Goal: Complete application form: Complete application form

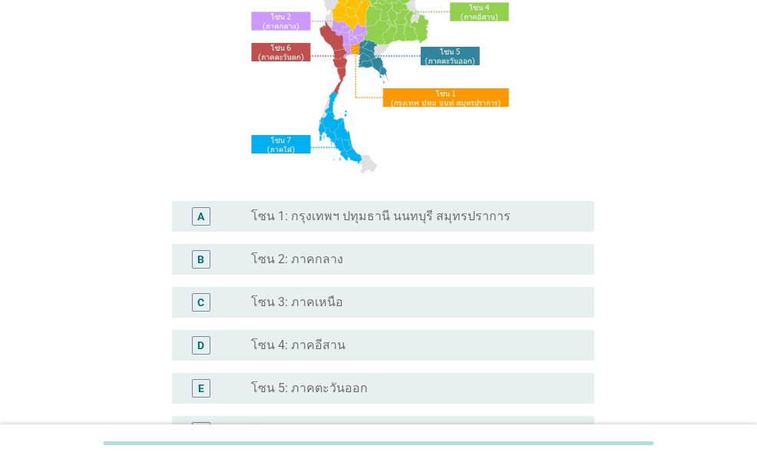
scroll to position [384, 0]
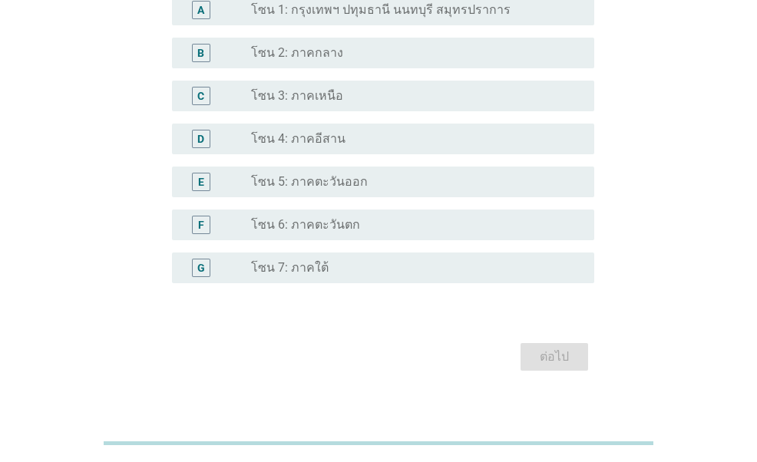
click at [292, 276] on div "radio_button_unchecked โซน 7: ภาคใต้" at bounding box center [416, 268] width 331 height 18
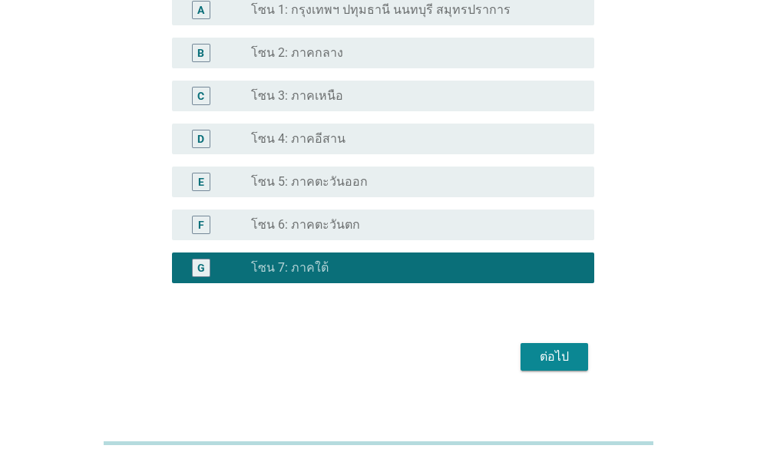
click at [535, 366] on div "ต่อไป" at bounding box center [554, 357] width 43 height 18
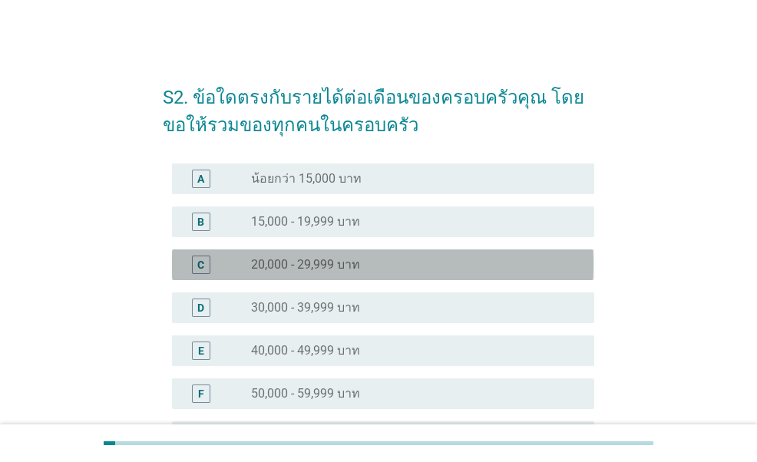
click at [324, 266] on label "20,000 - 29,999 บาท" at bounding box center [305, 264] width 109 height 15
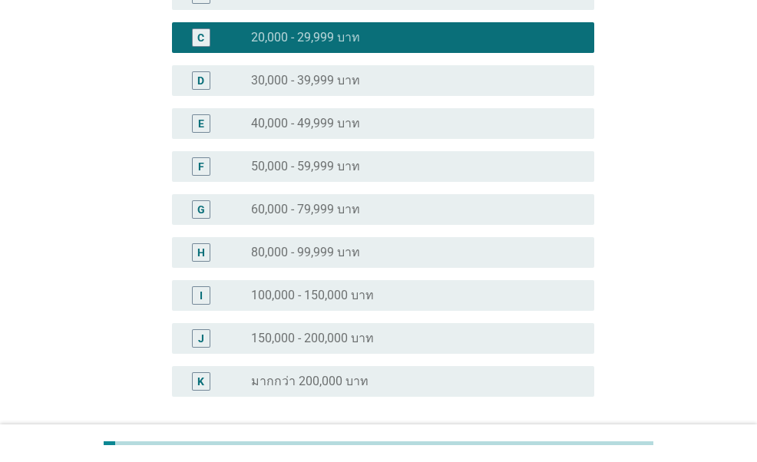
scroll to position [230, 0]
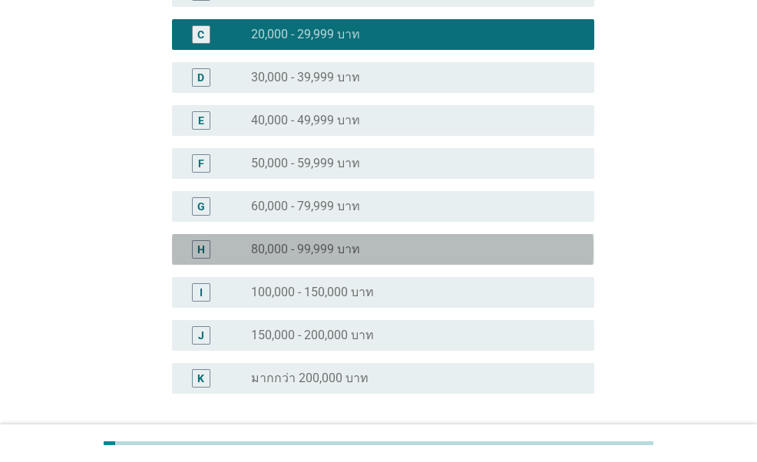
click at [358, 240] on div "radio_button_unchecked 80,000 - 99,999 บาท" at bounding box center [416, 249] width 331 height 18
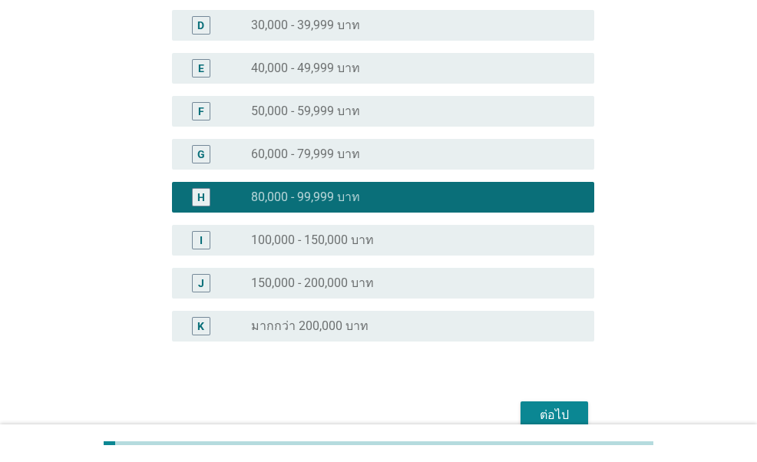
scroll to position [307, 0]
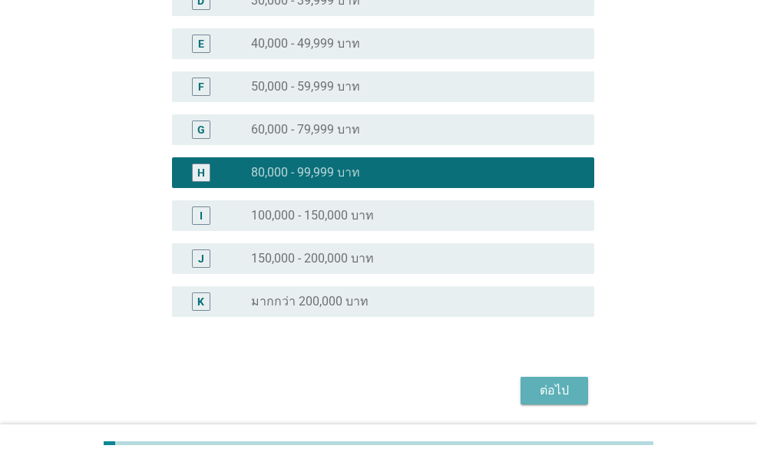
click at [545, 399] on div "ต่อไป" at bounding box center [554, 391] width 43 height 18
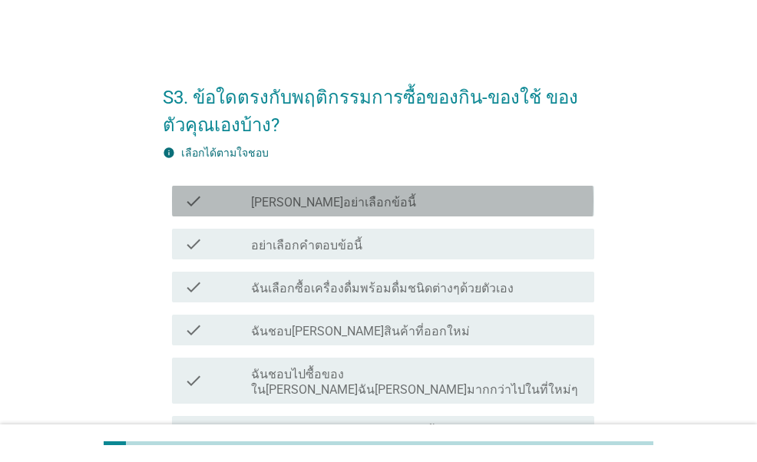
click at [548, 192] on div "check_box_outline_blank [PERSON_NAME]อย่าเลือกข้อนี้" at bounding box center [416, 201] width 331 height 18
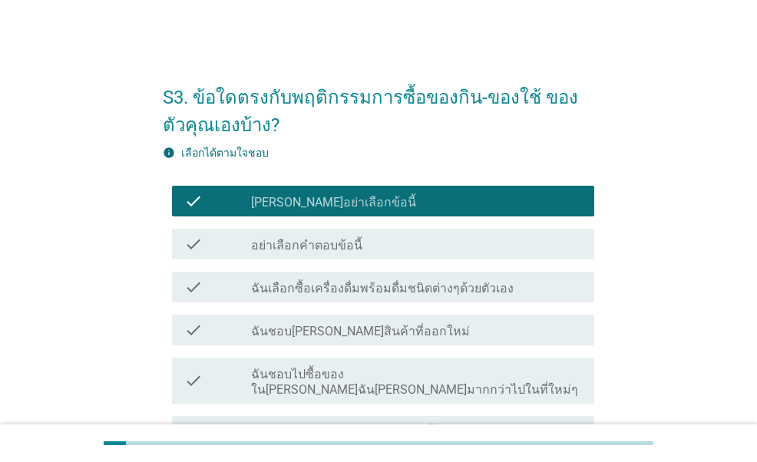
scroll to position [77, 0]
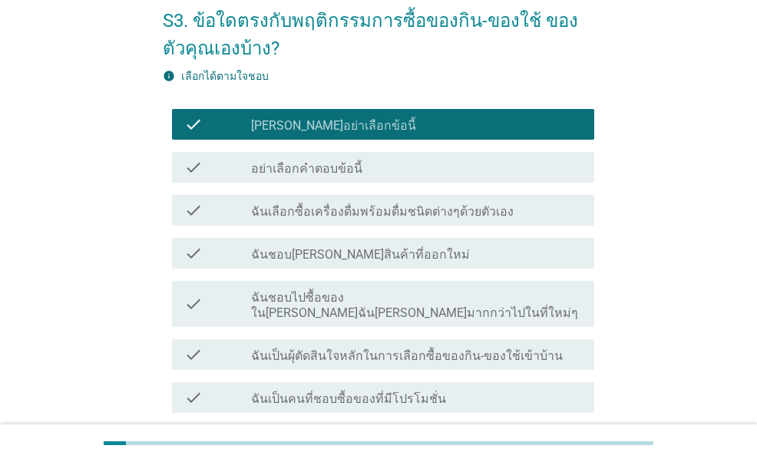
click at [439, 217] on label "ฉันเลือกซื้อเครื่องดื่มพร้อมดื่มชนิดต่างๆด้วยตัวเอง" at bounding box center [382, 211] width 263 height 15
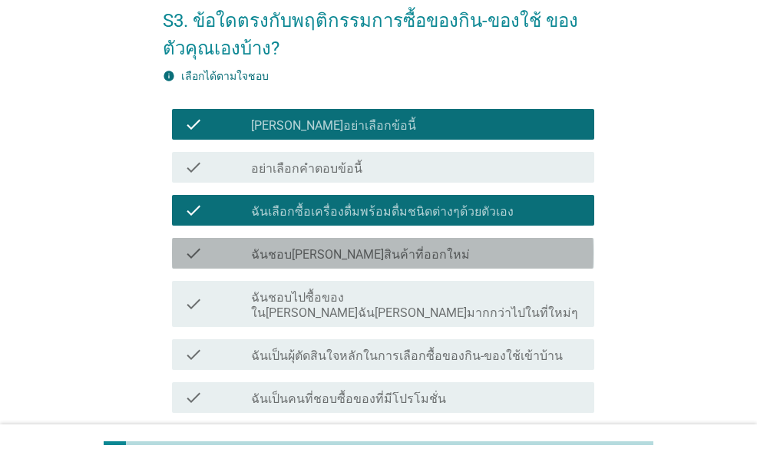
click at [415, 251] on div "check_box_outline_blank ฉันชอบ[PERSON_NAME]สินค้าที่ออกใหม่" at bounding box center [416, 253] width 331 height 18
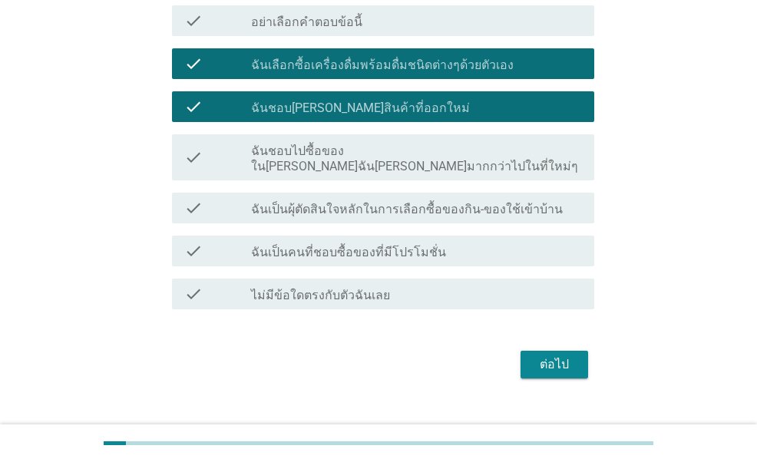
scroll to position [234, 0]
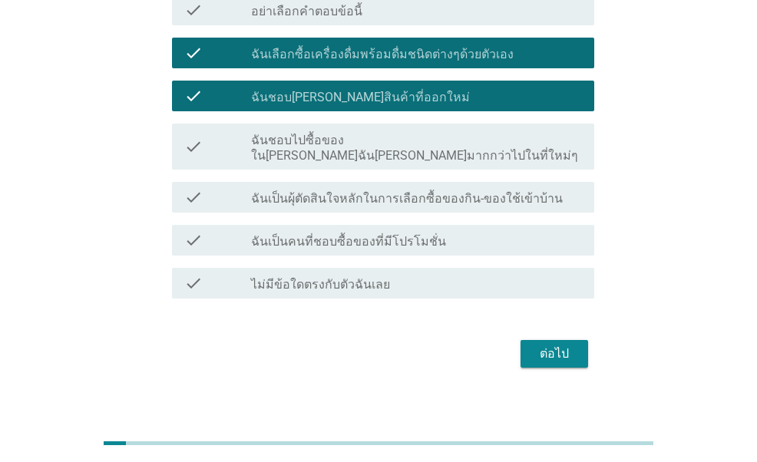
click at [385, 234] on label "ฉันเป็นคนที่ชอบซื้อของที่มีโปรโมชั่น" at bounding box center [348, 241] width 195 height 15
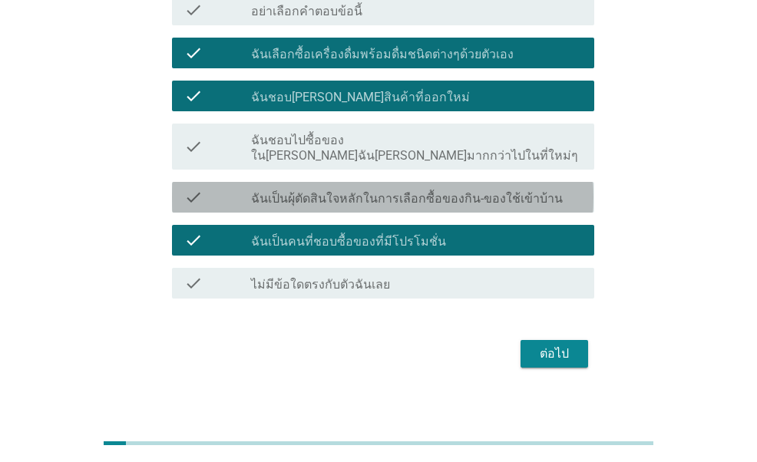
click at [461, 191] on label "ฉันเป็นผุ้ตัดสินใจหลักในการเลือกซื้อของกิน-ของใช้เข้าบ้าน" at bounding box center [407, 198] width 312 height 15
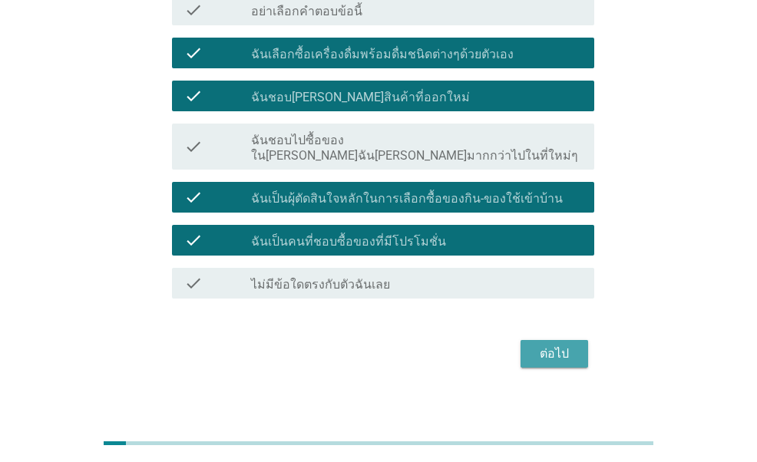
click at [544, 345] on div "ต่อไป" at bounding box center [554, 354] width 43 height 18
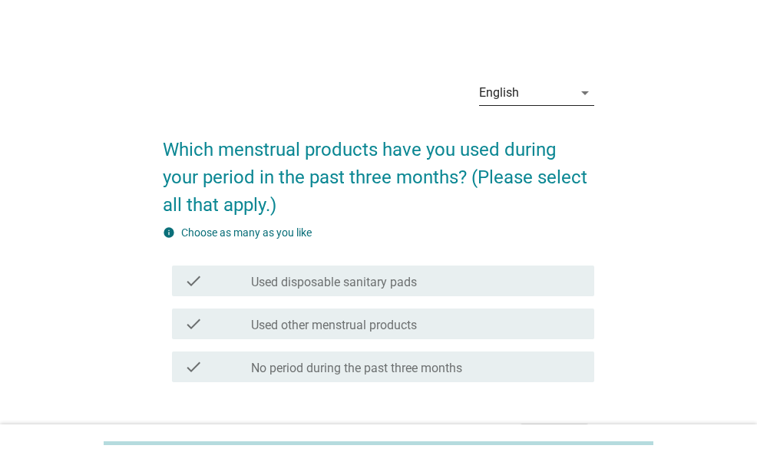
click at [533, 89] on div "English" at bounding box center [526, 93] width 94 height 25
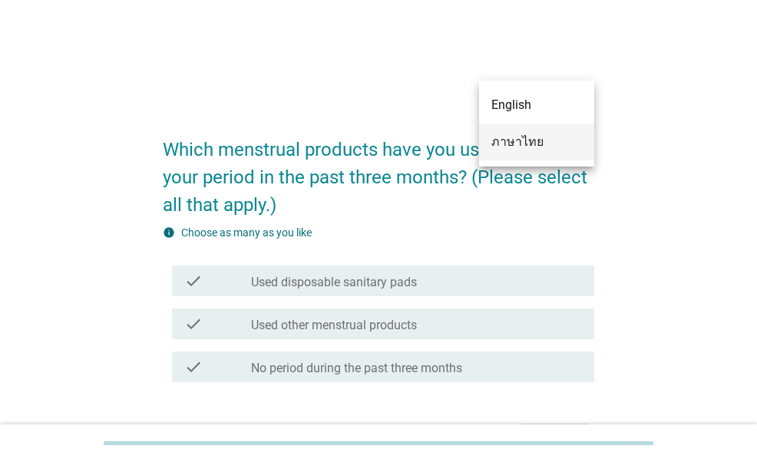
click at [525, 142] on div "ภาษาไทย" at bounding box center [537, 142] width 91 height 18
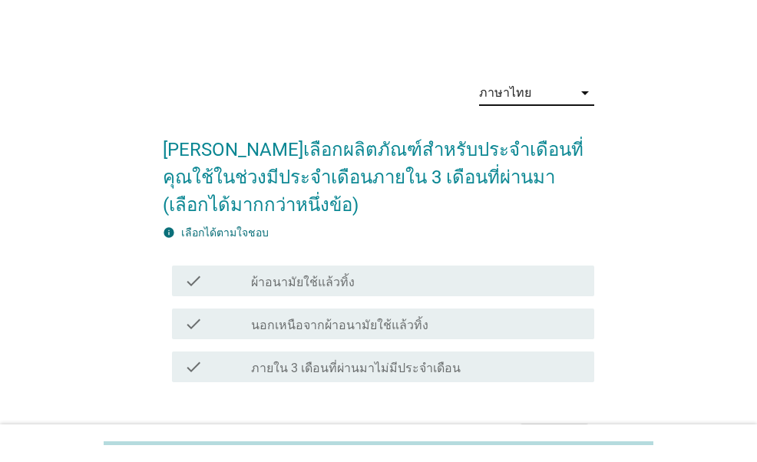
click at [653, 251] on div "ภาษาไทย arrow_drop_down [PERSON_NAME]เลือกผลิตภัณฑ์สำหรับประจำเดือนที่คุณใช้ในช…" at bounding box center [379, 262] width 684 height 412
click at [450, 285] on div "check_box_outline_blank ผ้าอนามัยใช้แล้วทิ้ง" at bounding box center [416, 281] width 331 height 18
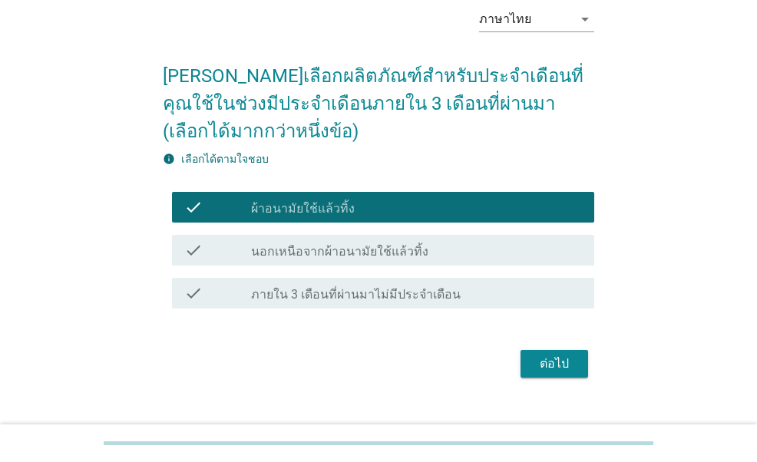
scroll to position [99, 0]
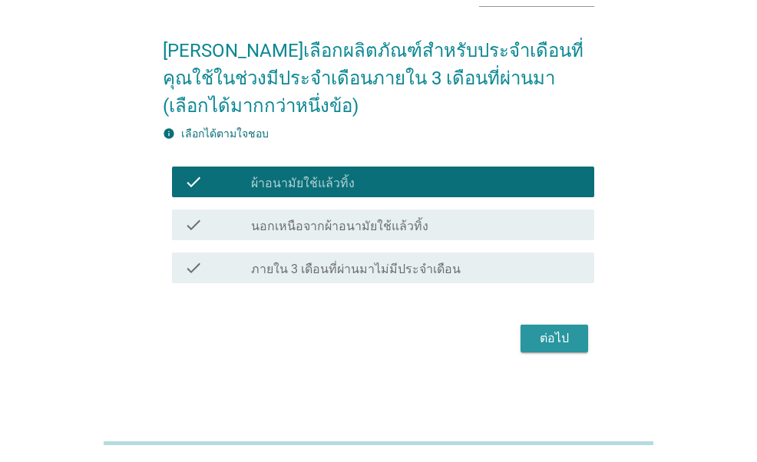
click at [571, 327] on button "ต่อไป" at bounding box center [555, 339] width 68 height 28
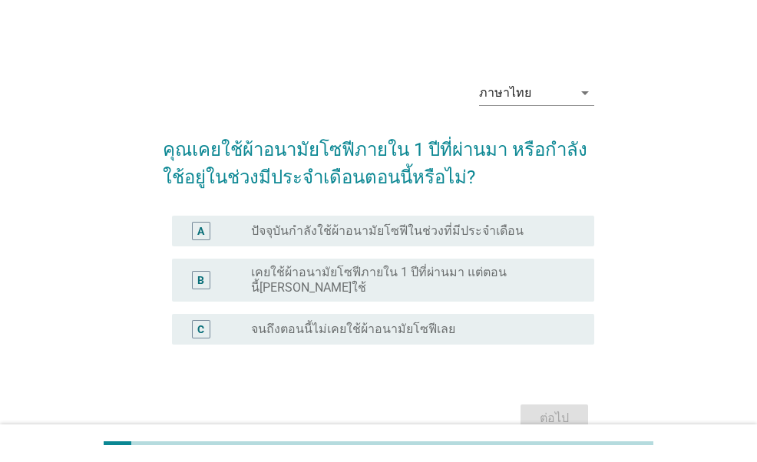
click at [527, 225] on div "radio_button_unchecked ปัจจุบันกำลังใช้ผ้าอนามัยโซฟีในช่วงที่มีประจำเดือน" at bounding box center [410, 230] width 319 height 15
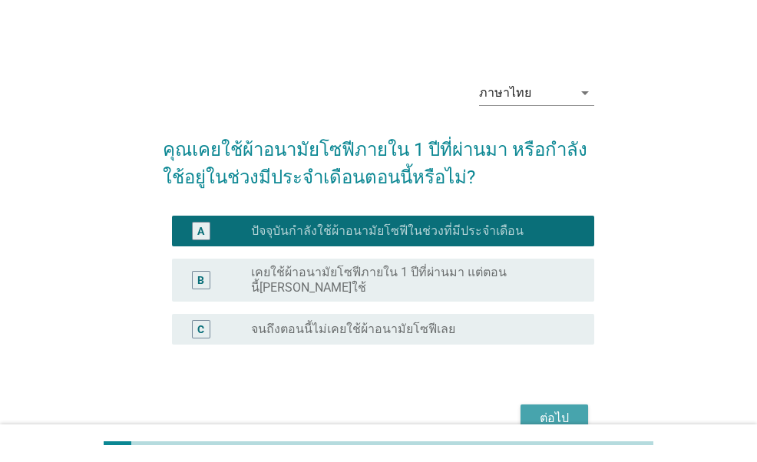
click at [570, 409] on div "ต่อไป" at bounding box center [554, 418] width 43 height 18
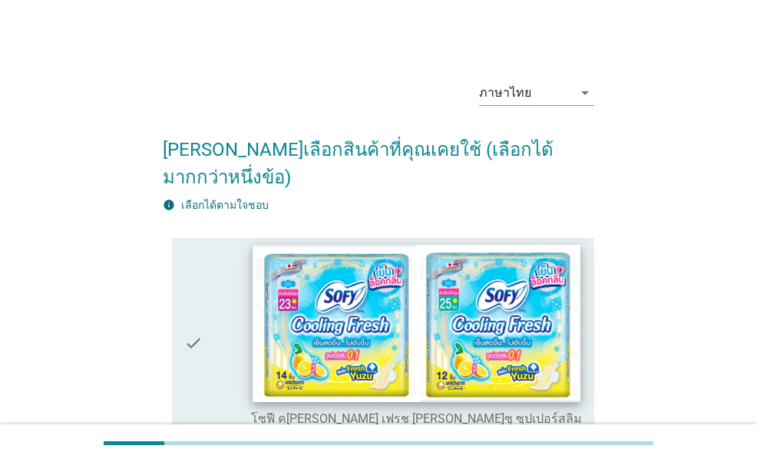
scroll to position [230, 0]
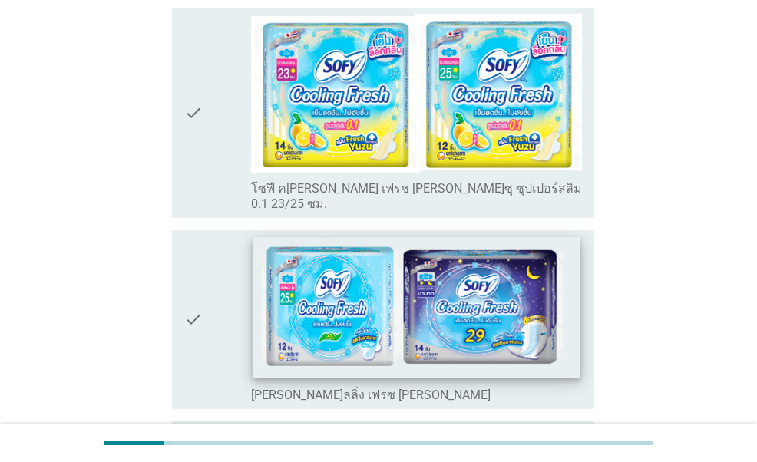
click at [413, 270] on img at bounding box center [417, 308] width 328 height 142
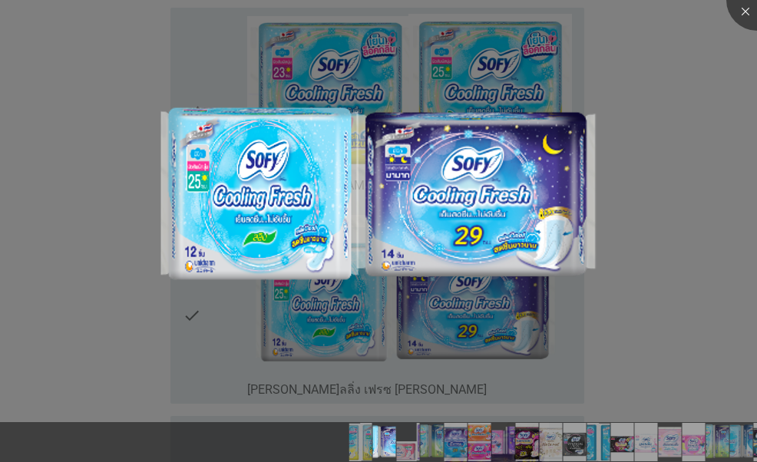
click at [728, 13] on div at bounding box center [378, 231] width 757 height 462
click at [740, 16] on div at bounding box center [757, -1] width 61 height 61
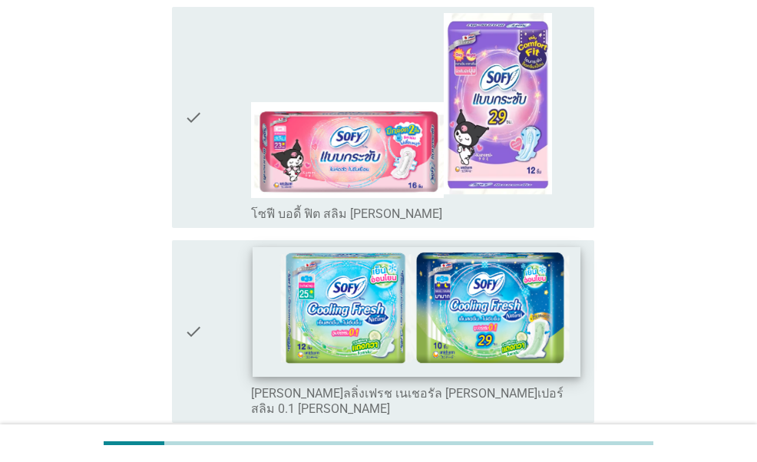
scroll to position [691, 0]
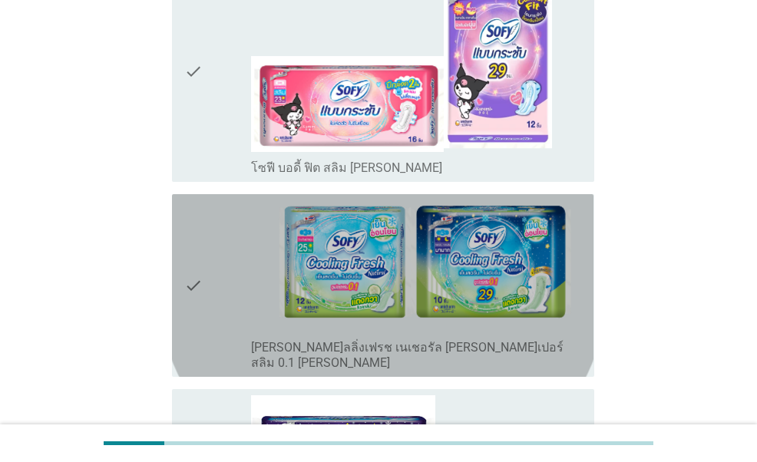
click at [201, 236] on icon "check" at bounding box center [193, 285] width 18 height 170
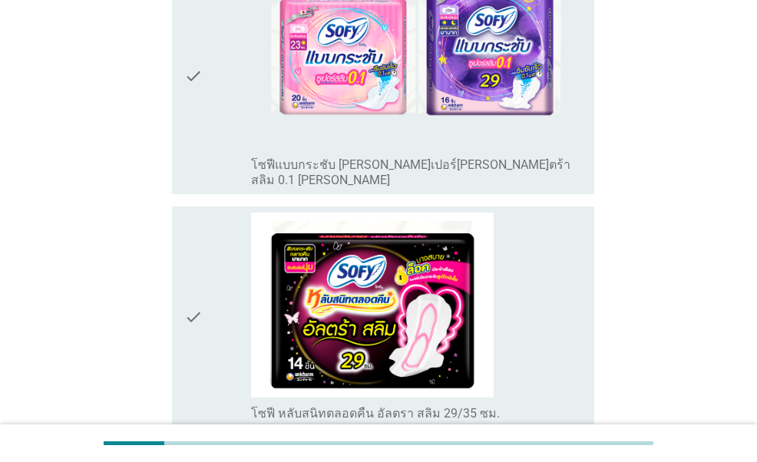
scroll to position [1613, 0]
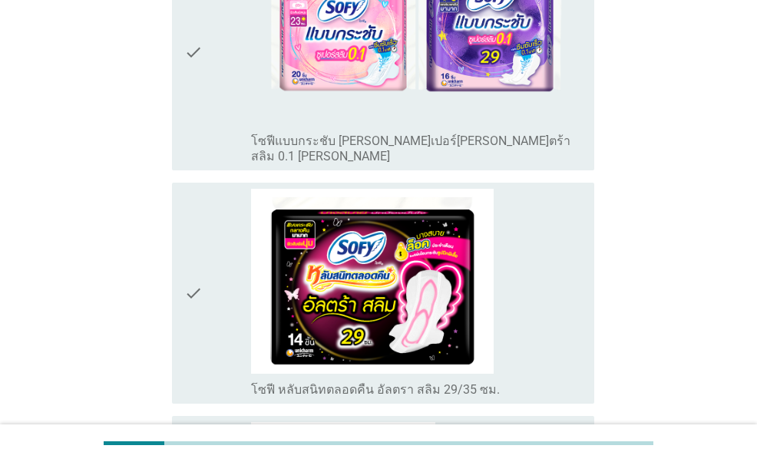
click at [201, 207] on icon "check" at bounding box center [193, 293] width 18 height 209
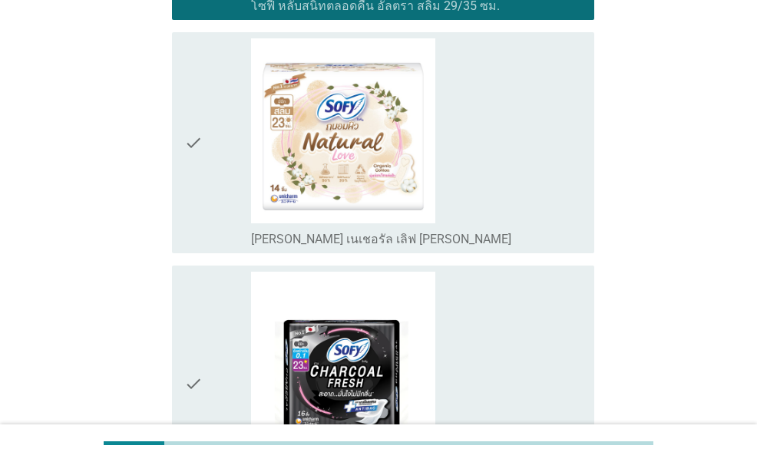
scroll to position [2074, 0]
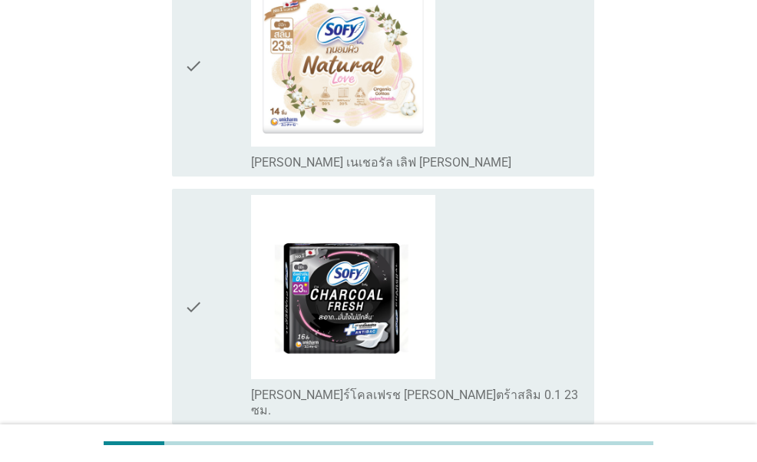
click at [191, 220] on icon "check" at bounding box center [193, 307] width 18 height 224
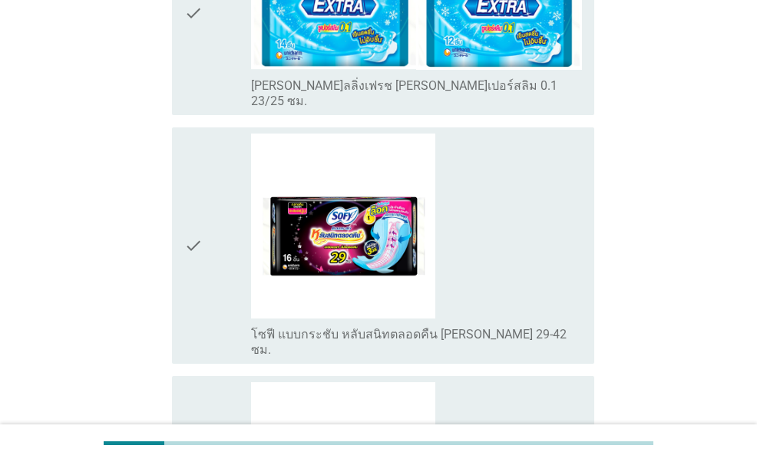
scroll to position [2611, 0]
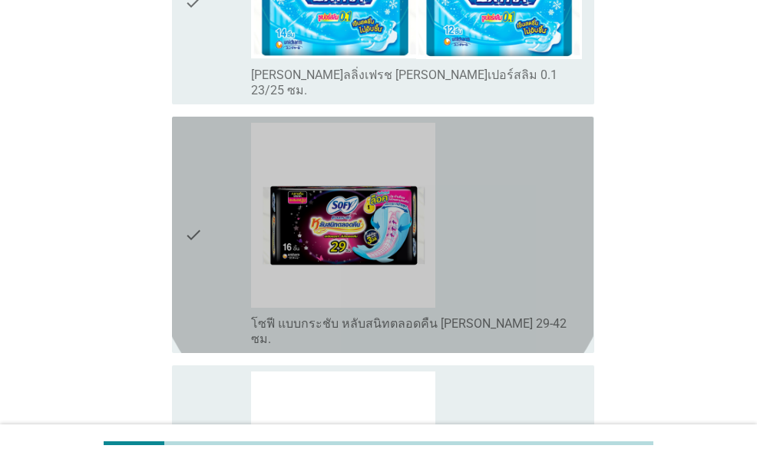
click at [189, 165] on icon "check" at bounding box center [193, 235] width 18 height 224
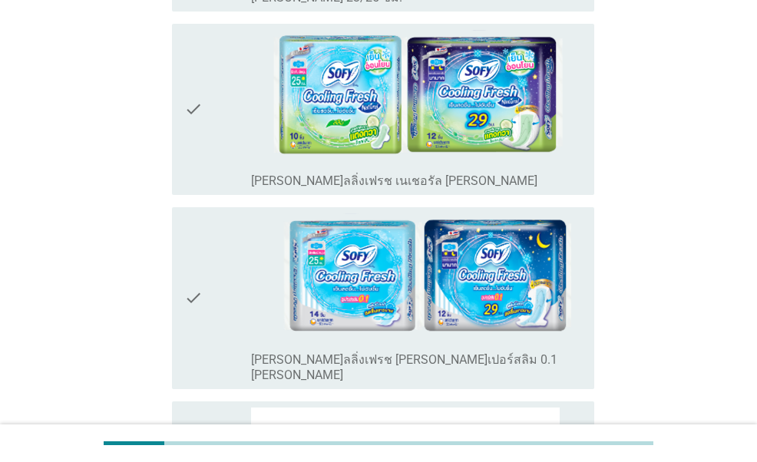
scroll to position [3686, 0]
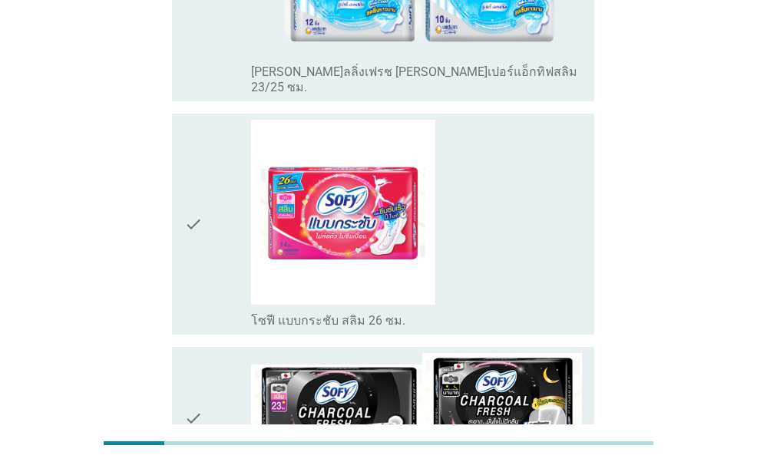
scroll to position [4920, 0]
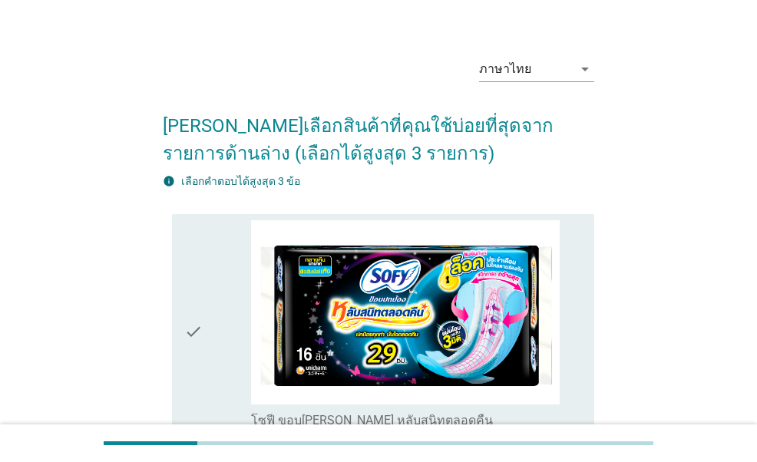
scroll to position [230, 0]
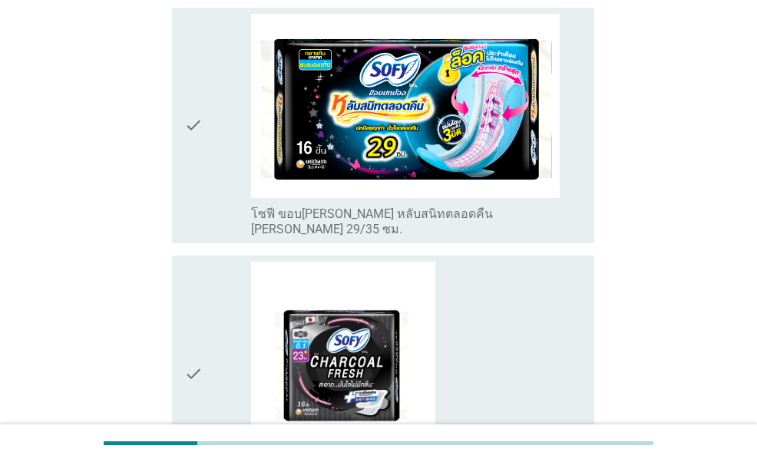
click at [184, 122] on icon "check" at bounding box center [193, 126] width 18 height 224
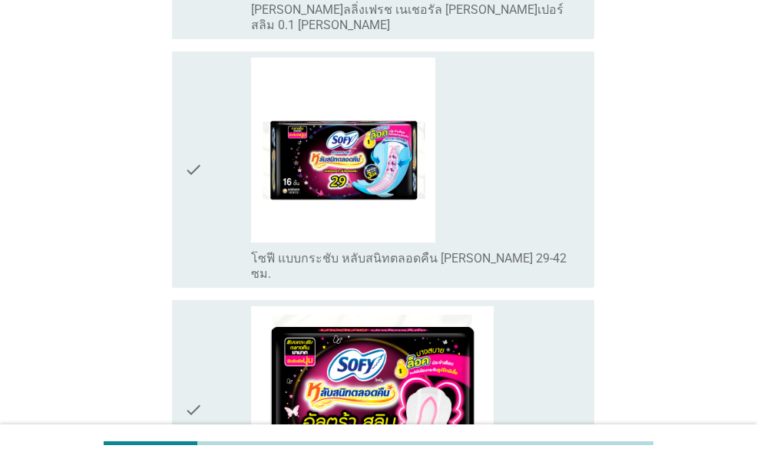
scroll to position [845, 0]
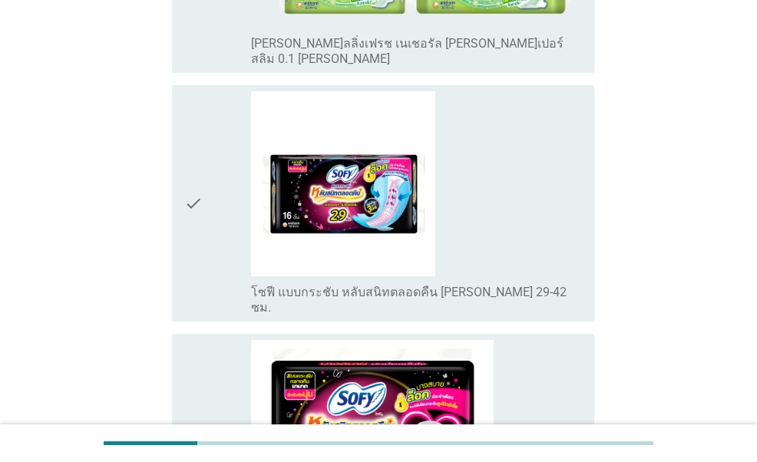
click at [196, 152] on icon "check" at bounding box center [193, 203] width 18 height 224
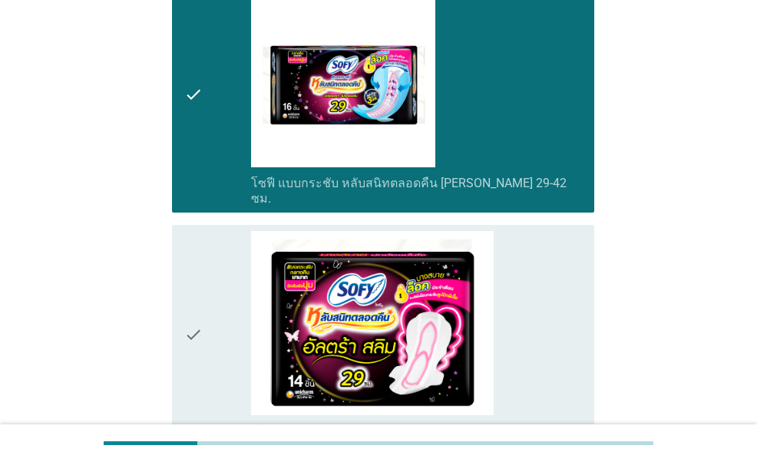
scroll to position [922, 0]
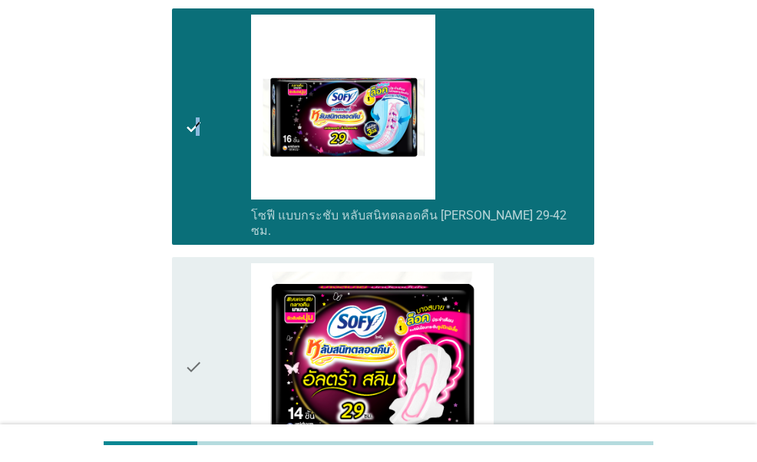
click at [197, 143] on icon "check" at bounding box center [193, 127] width 18 height 224
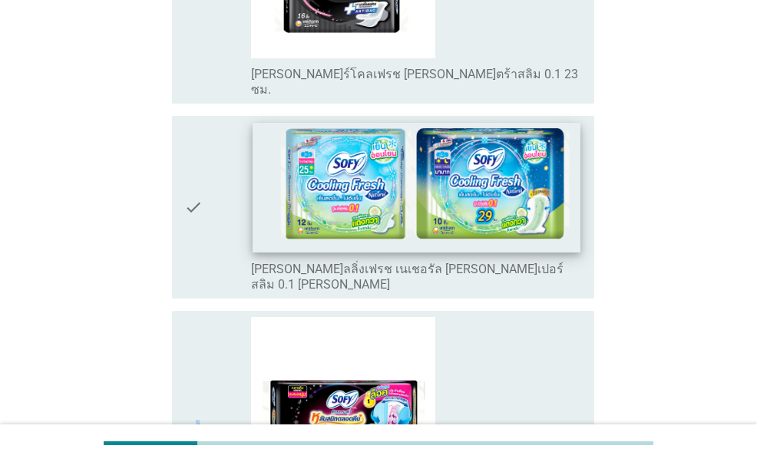
scroll to position [614, 0]
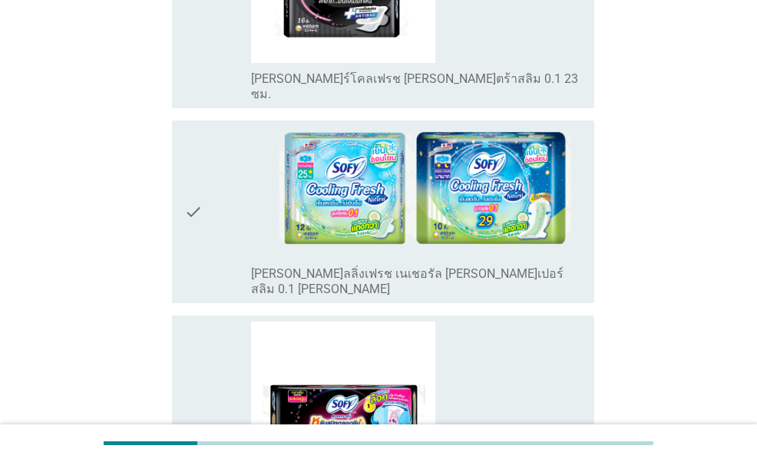
click at [199, 180] on icon "check" at bounding box center [193, 212] width 18 height 170
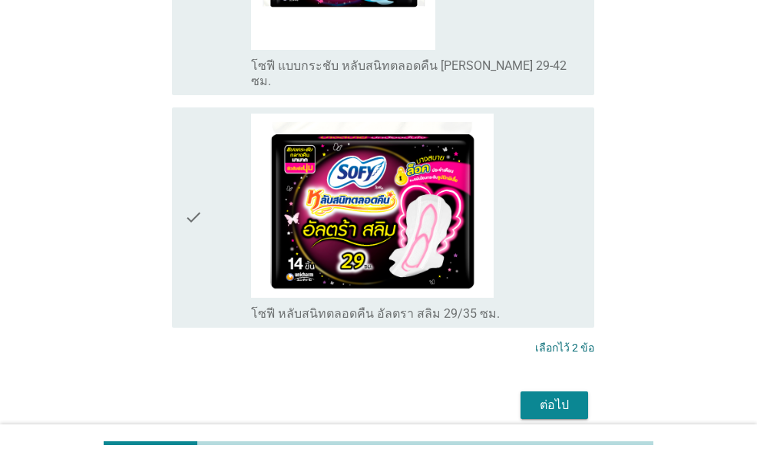
scroll to position [1076, 0]
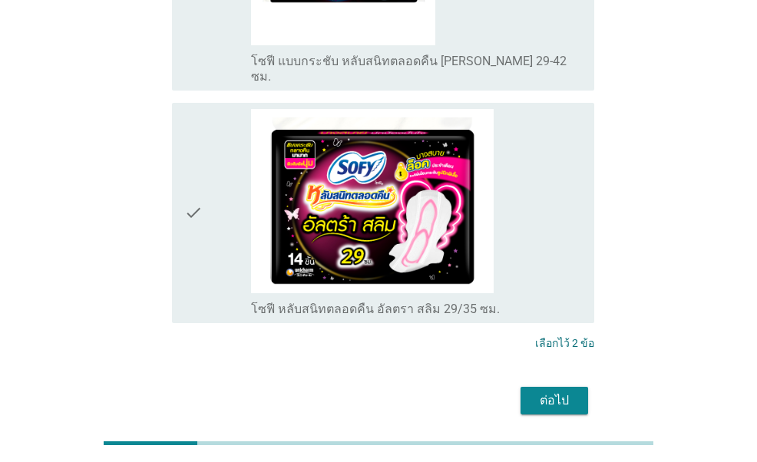
click at [557, 392] on div "ต่อไป" at bounding box center [554, 401] width 43 height 18
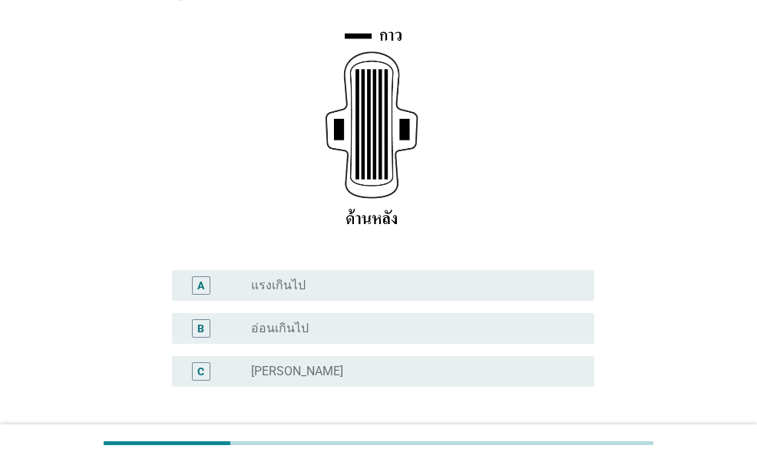
scroll to position [338, 0]
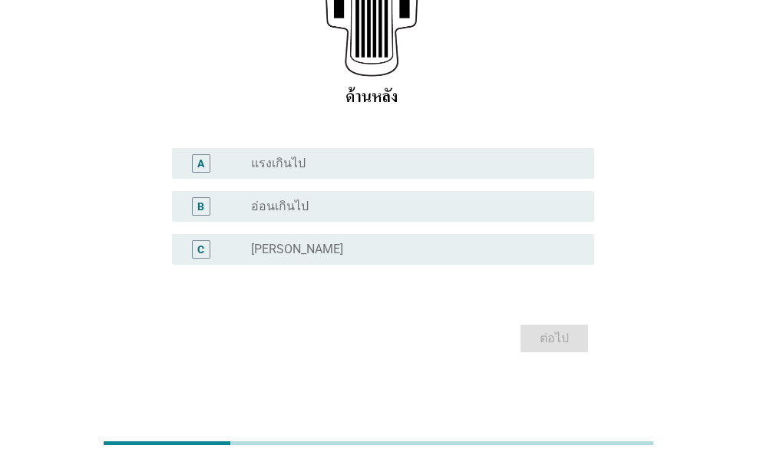
click at [413, 252] on div "radio_button_unchecked ปกติ" at bounding box center [410, 249] width 319 height 15
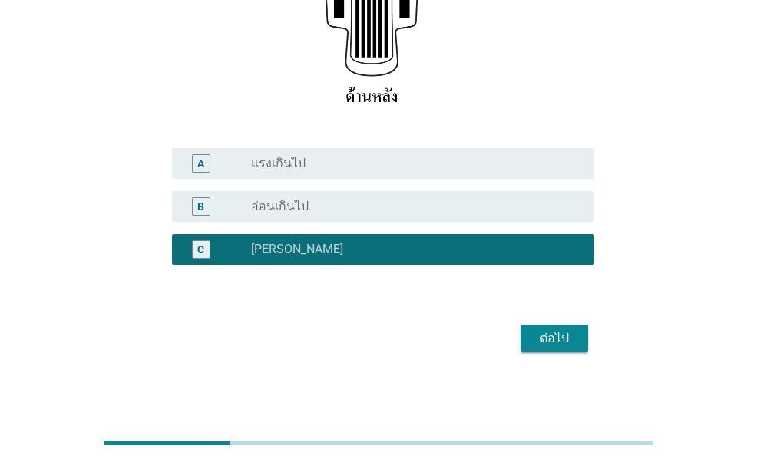
click at [578, 348] on button "ต่อไป" at bounding box center [555, 339] width 68 height 28
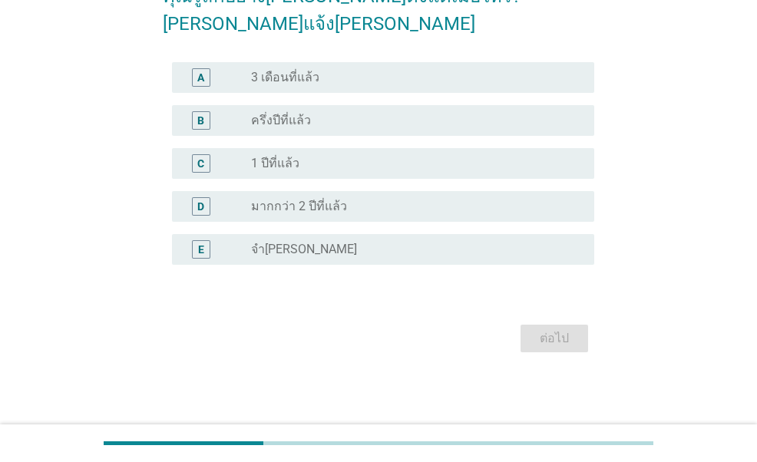
scroll to position [0, 0]
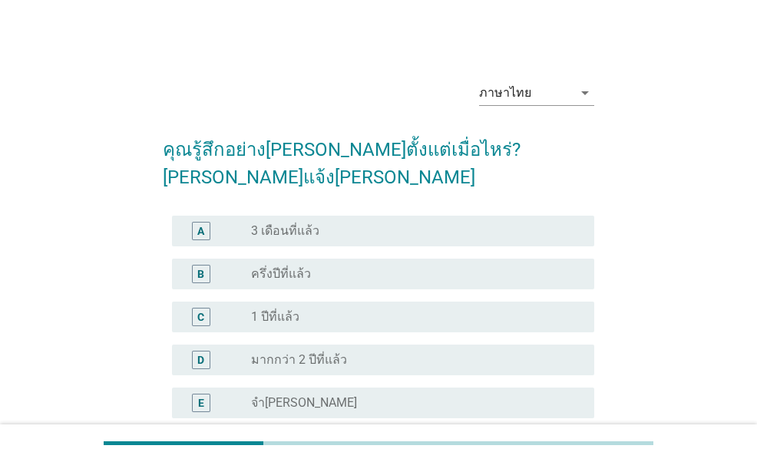
click at [366, 353] on div "radio_button_unchecked มากกว่า 2 ปีที่แล้ว" at bounding box center [410, 360] width 319 height 15
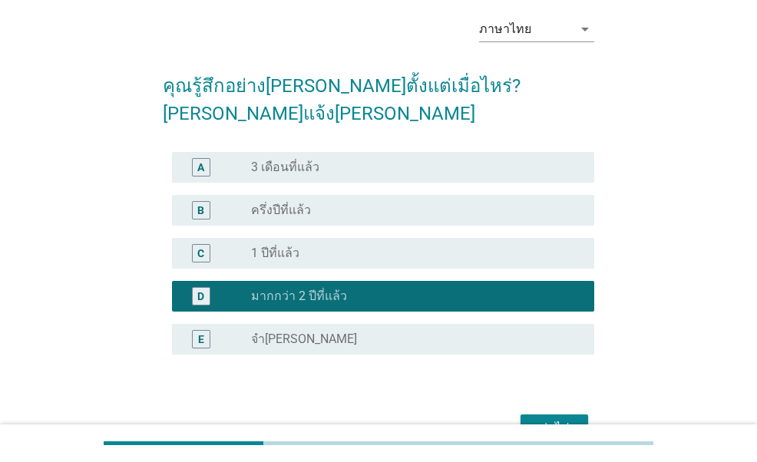
scroll to position [126, 0]
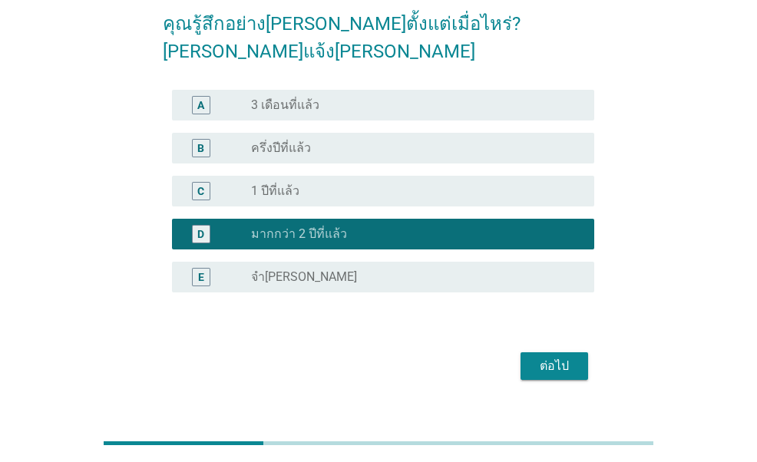
click at [567, 357] on div "ต่อไป" at bounding box center [554, 366] width 43 height 18
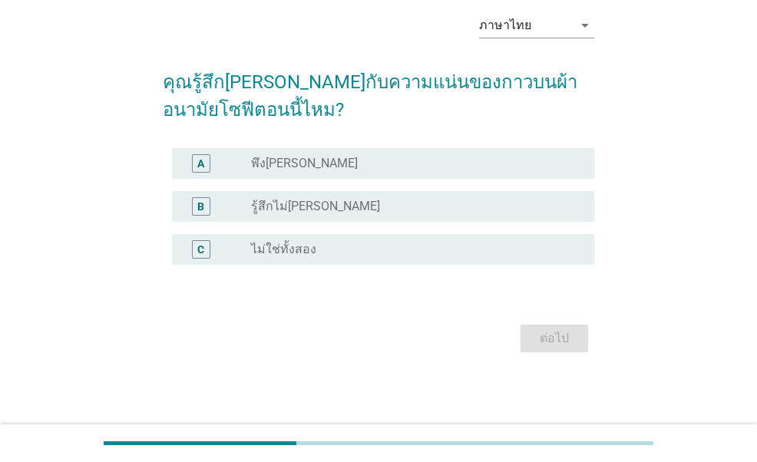
scroll to position [0, 0]
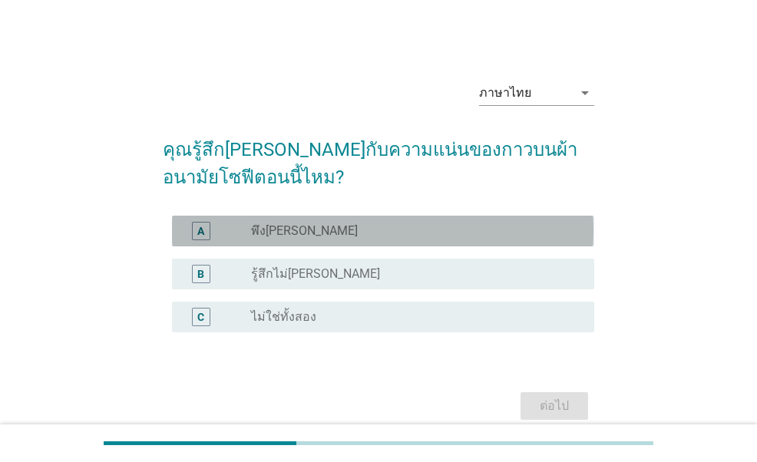
click at [287, 233] on label "พึงพอใจ" at bounding box center [304, 230] width 107 height 15
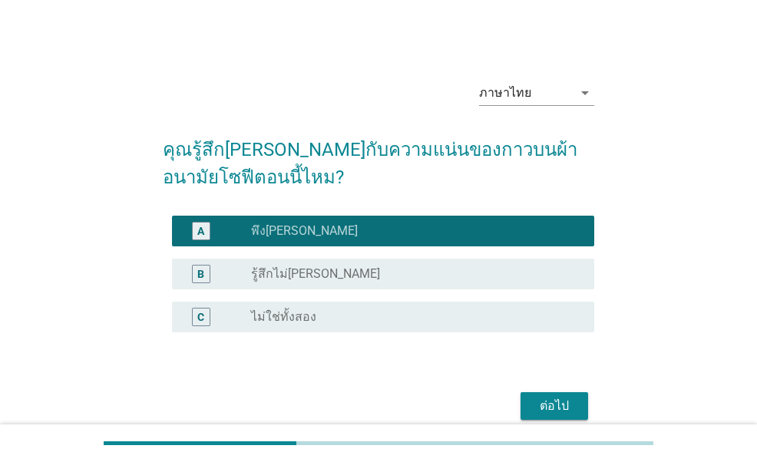
click at [574, 402] on div "ต่อไป" at bounding box center [554, 406] width 43 height 18
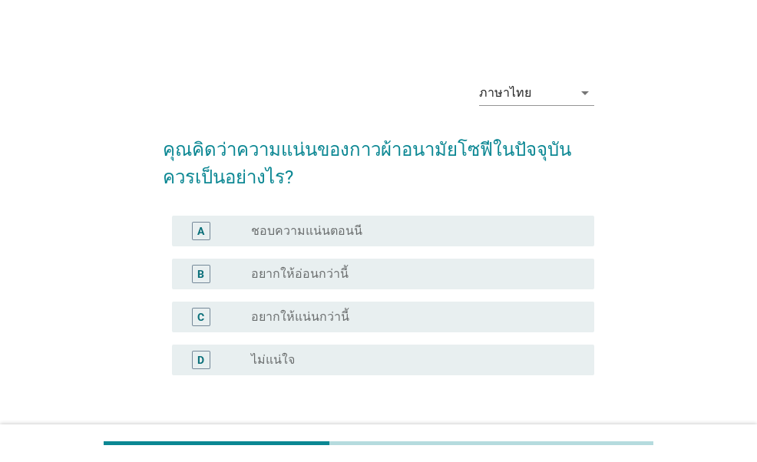
click at [405, 230] on div "radio_button_unchecked ชอบความแน่นตอนนี" at bounding box center [410, 230] width 319 height 15
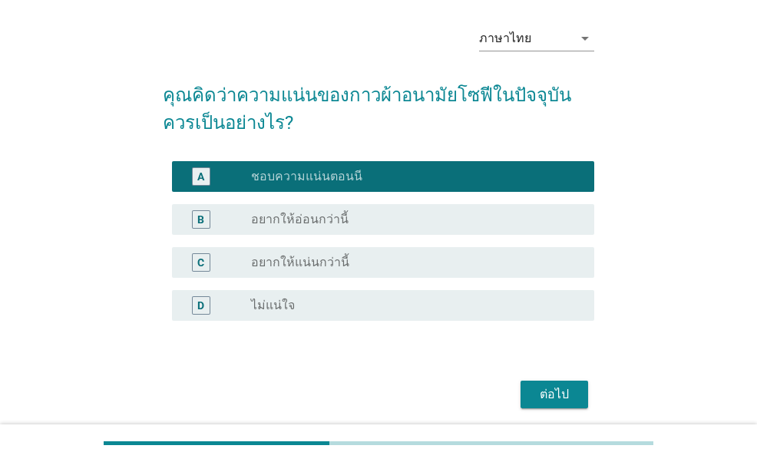
scroll to position [111, 0]
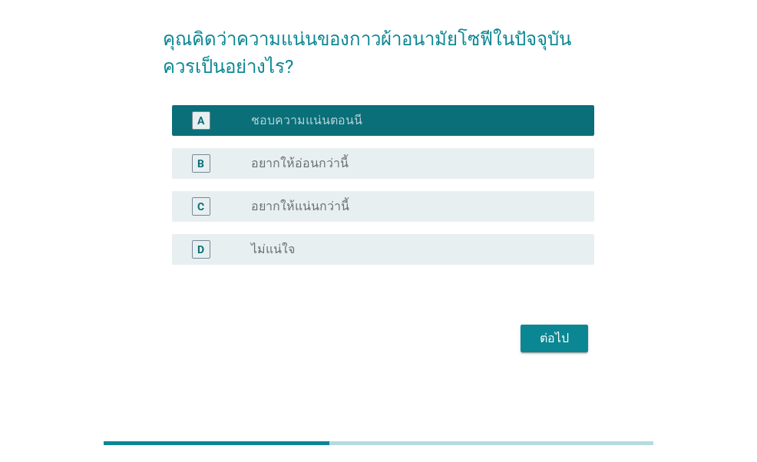
click at [550, 343] on div "ต่อไป" at bounding box center [554, 338] width 43 height 18
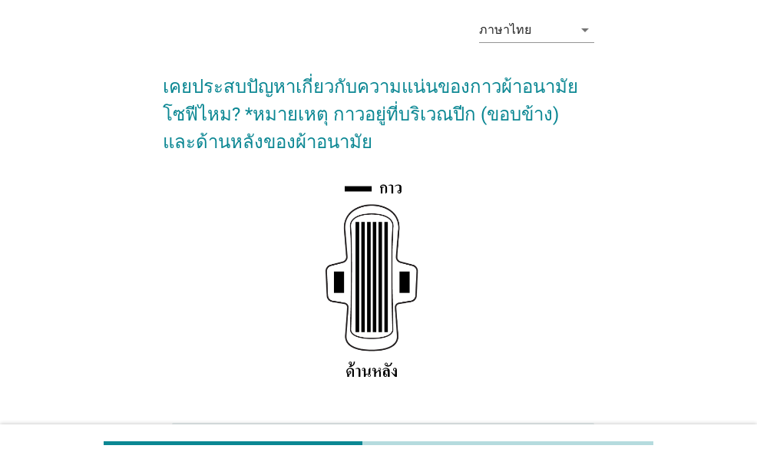
scroll to position [295, 0]
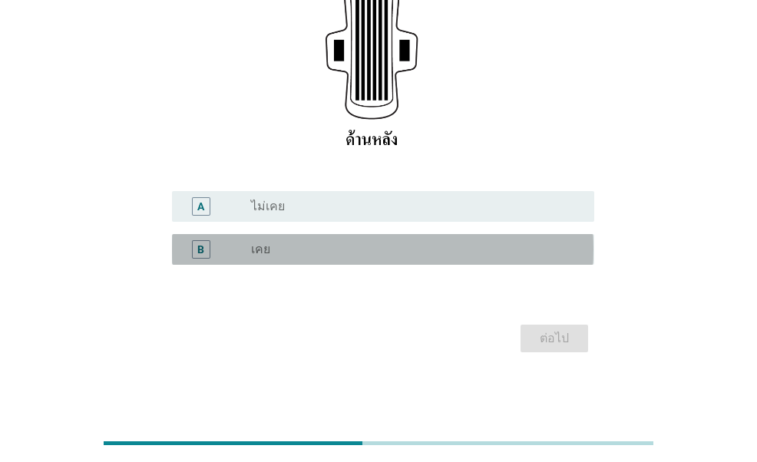
click at [296, 254] on div "radio_button_unchecked เคย" at bounding box center [410, 249] width 319 height 15
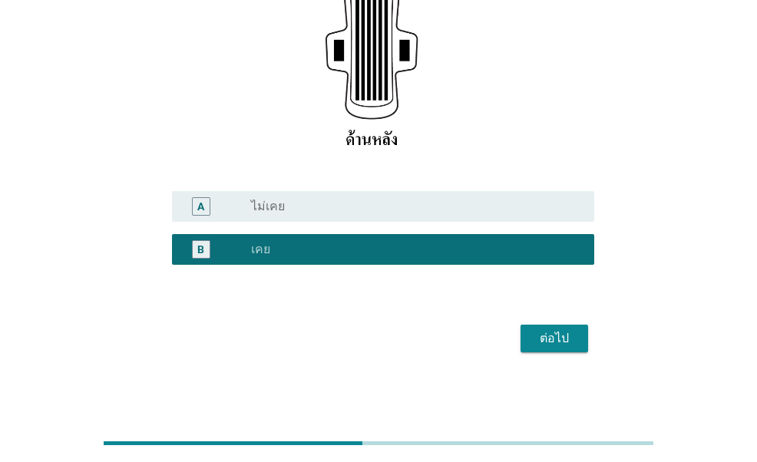
click at [584, 334] on button "ต่อไป" at bounding box center [555, 339] width 68 height 28
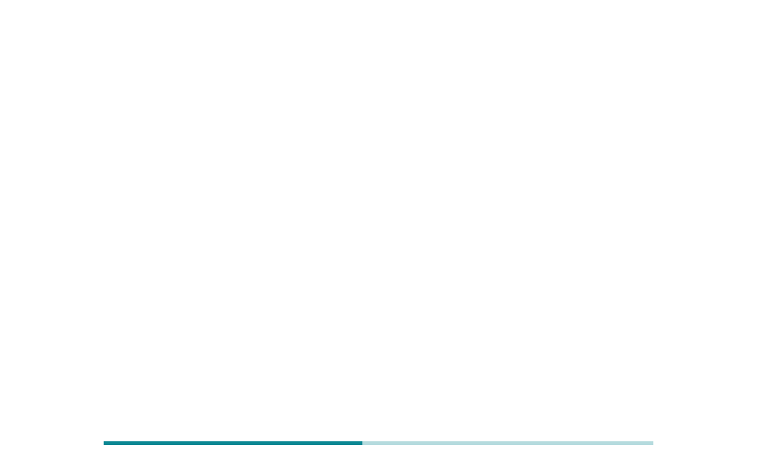
scroll to position [0, 0]
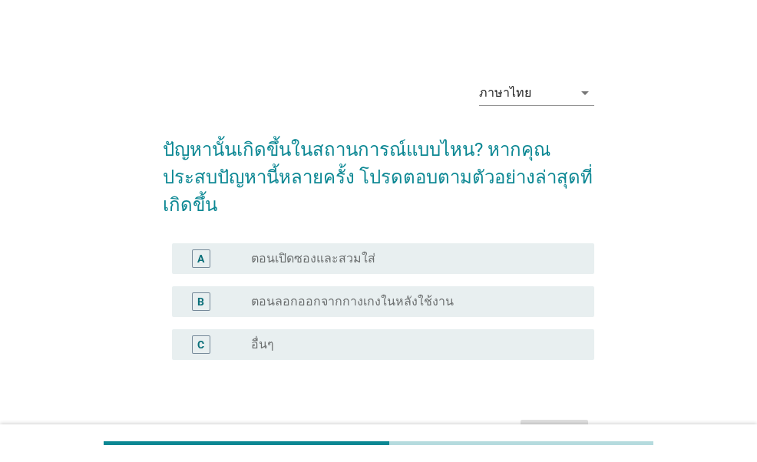
click at [332, 294] on label "ตอนลอกออกจากกางเกงในหลังใช้งาน" at bounding box center [352, 301] width 203 height 15
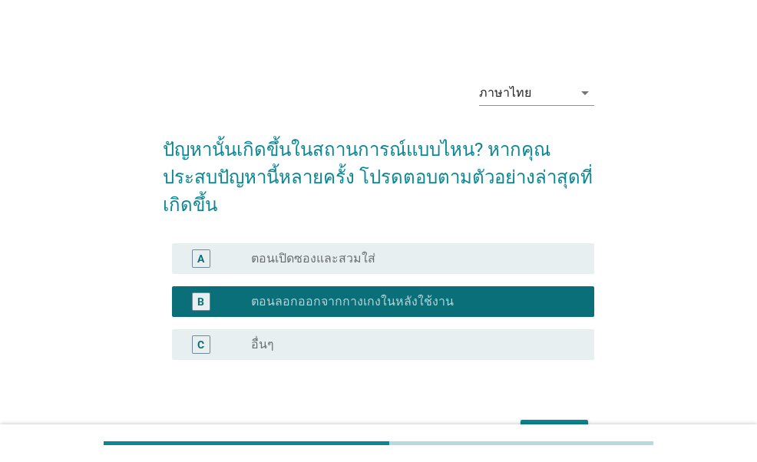
click at [551, 425] on div "ต่อไป" at bounding box center [554, 434] width 43 height 18
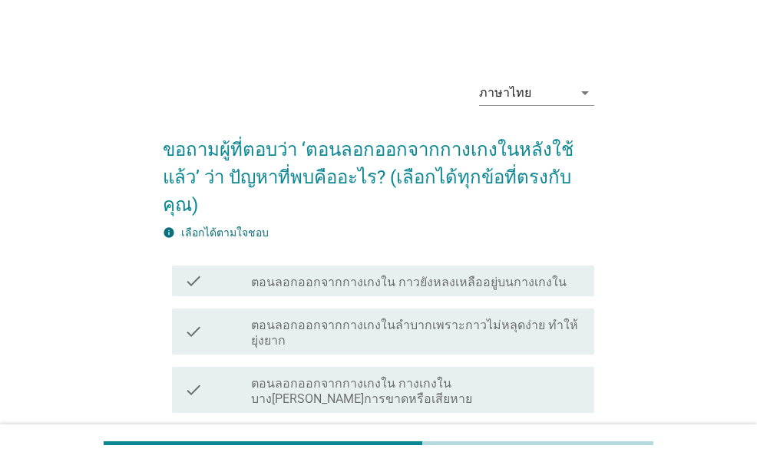
click at [519, 275] on label "ตอนลอกออกจากกางเกงใน กาวยังหลงเหลืออยู่บนกางเกงใน" at bounding box center [409, 282] width 316 height 15
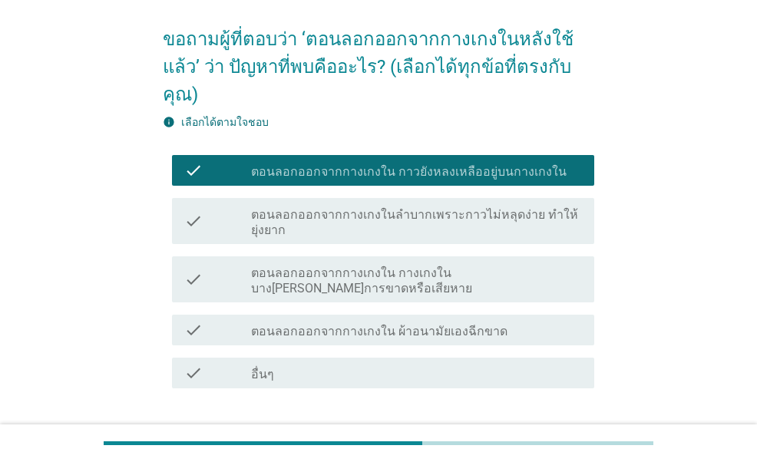
scroll to position [154, 0]
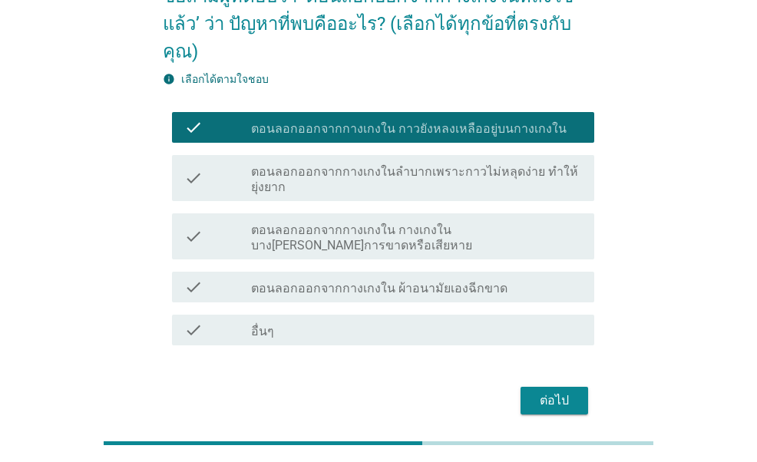
click at [419, 223] on label "ตอนลอกออกจากกางเกงใน กางเกงในบางส่วนเกิดการขาดหรือเสียหาย" at bounding box center [416, 238] width 331 height 31
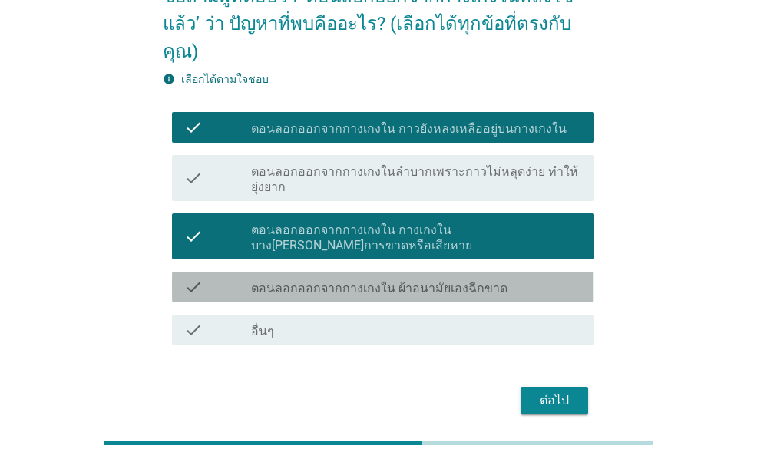
click at [338, 281] on label "ตอนลอกออกจากกางเกงใน ผ้าอนามัยเองฉีกขาด" at bounding box center [379, 288] width 257 height 15
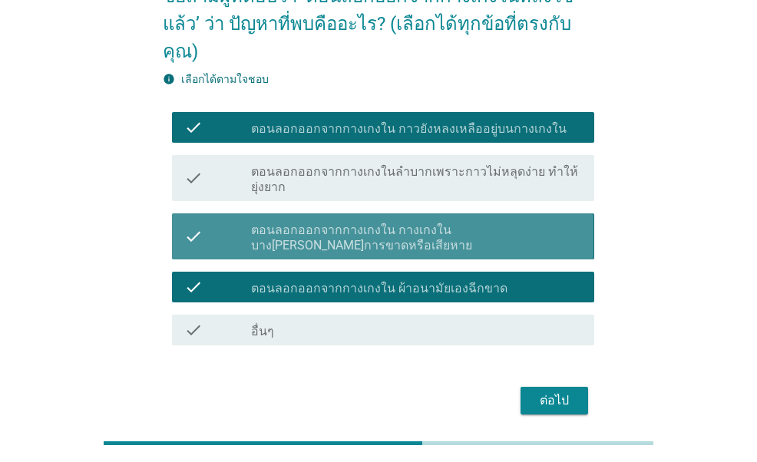
click at [567, 223] on label "ตอนลอกออกจากกางเกงใน กางเกงในบางส่วนเกิดการขาดหรือเสียหาย" at bounding box center [416, 238] width 331 height 31
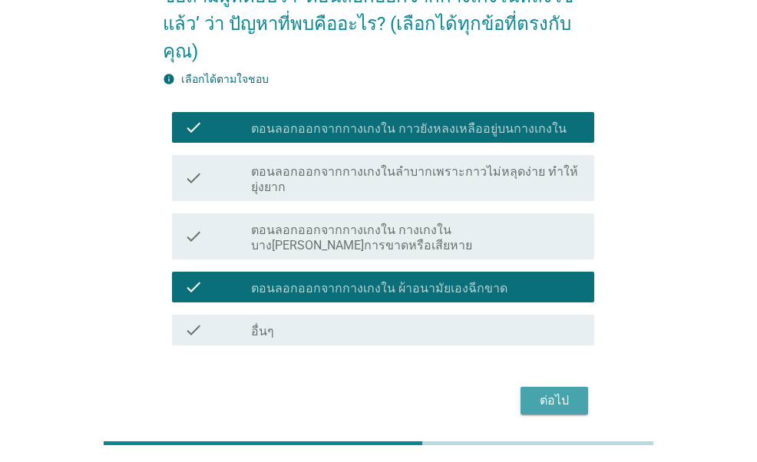
click at [557, 392] on div "ต่อไป" at bounding box center [554, 401] width 43 height 18
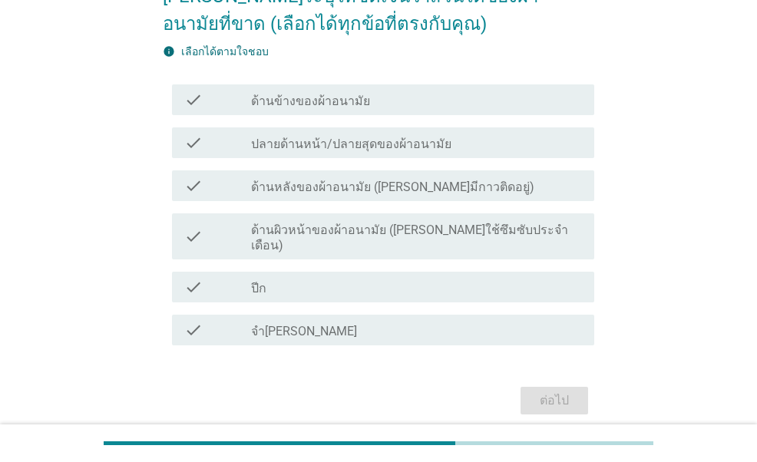
click at [502, 184] on div "check_box_outline_blank ด้านหลังของผ้าอนามัย (ด้านที่มีกาวติดอยู่)" at bounding box center [416, 186] width 331 height 18
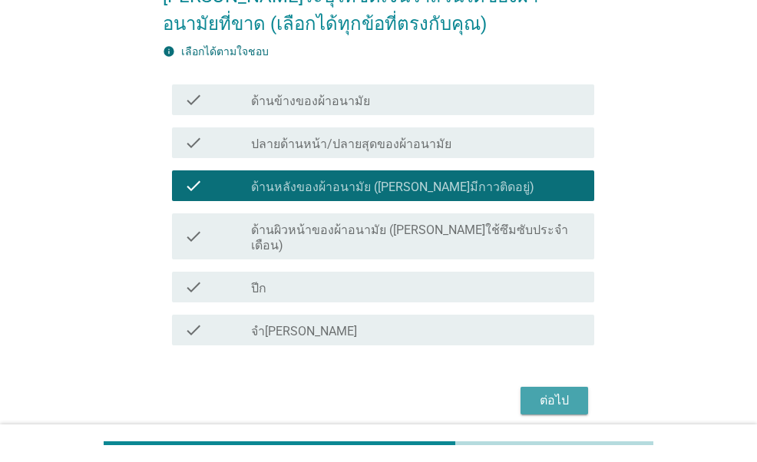
click at [574, 392] on div "ต่อไป" at bounding box center [554, 401] width 43 height 18
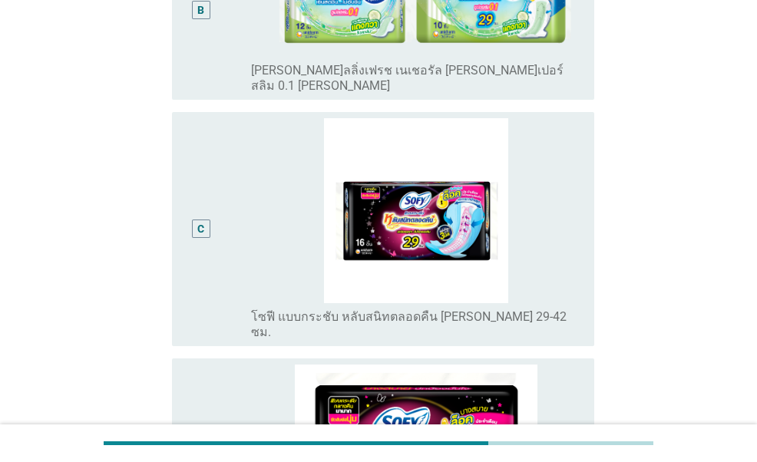
scroll to position [538, 0]
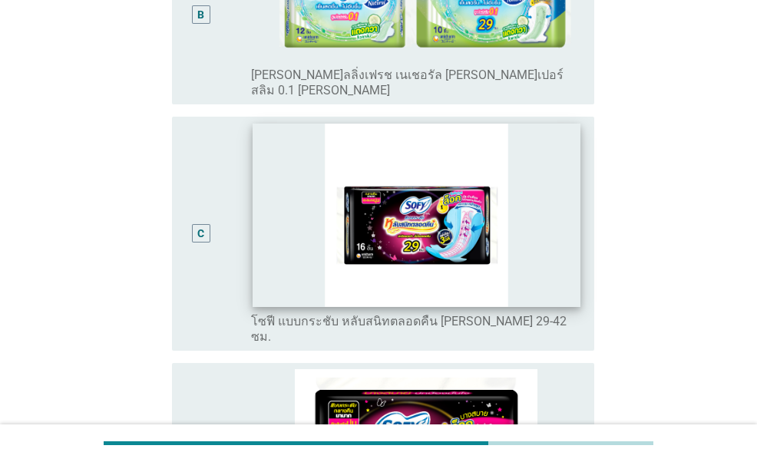
click at [470, 237] on img at bounding box center [417, 215] width 328 height 183
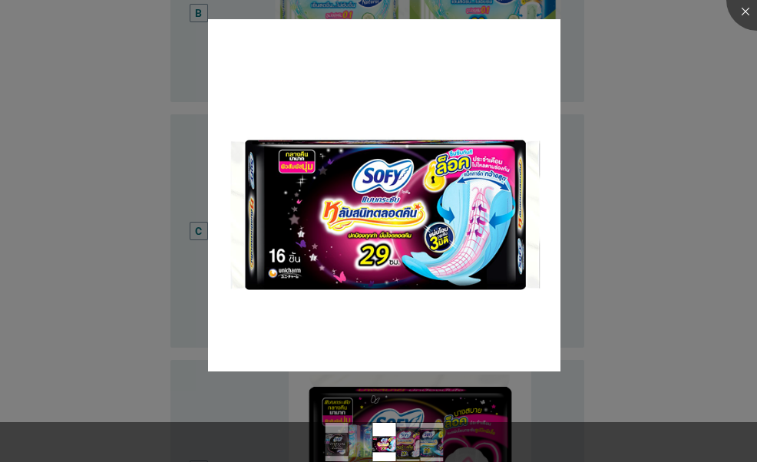
click at [139, 260] on div at bounding box center [378, 231] width 757 height 462
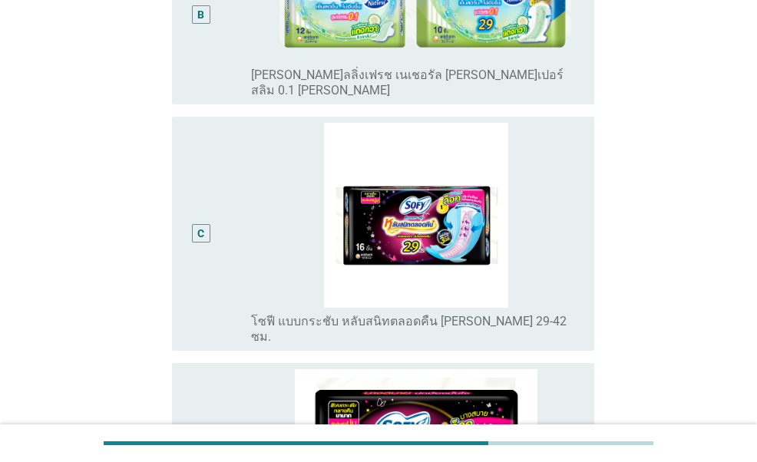
drag, startPoint x: 200, startPoint y: 194, endPoint x: 218, endPoint y: 212, distance: 25.5
click at [201, 226] on div "C" at bounding box center [200, 234] width 7 height 16
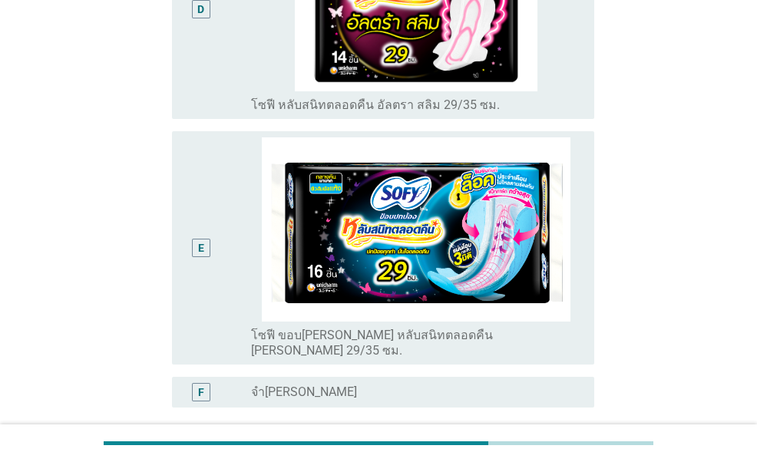
scroll to position [1083, 0]
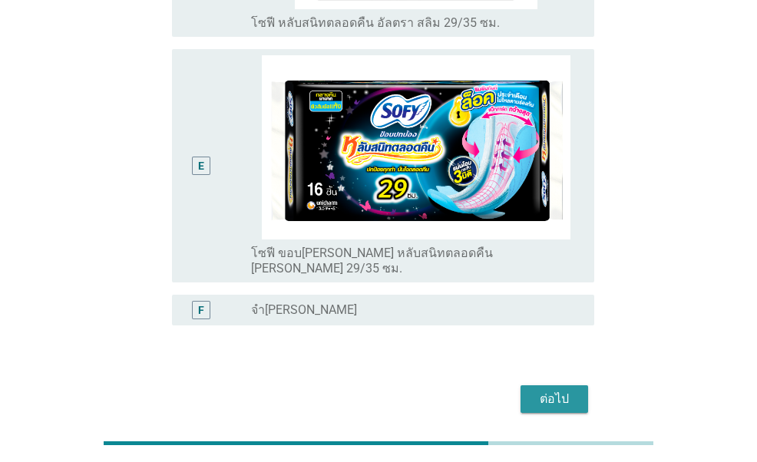
click at [559, 390] on div "ต่อไป" at bounding box center [554, 399] width 43 height 18
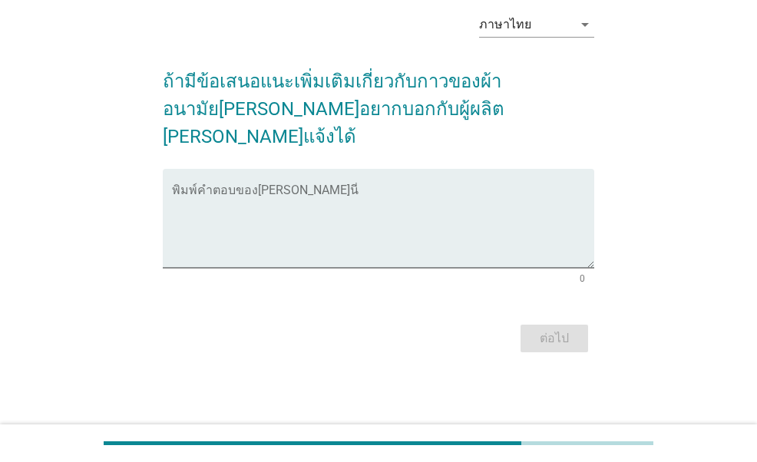
scroll to position [0, 0]
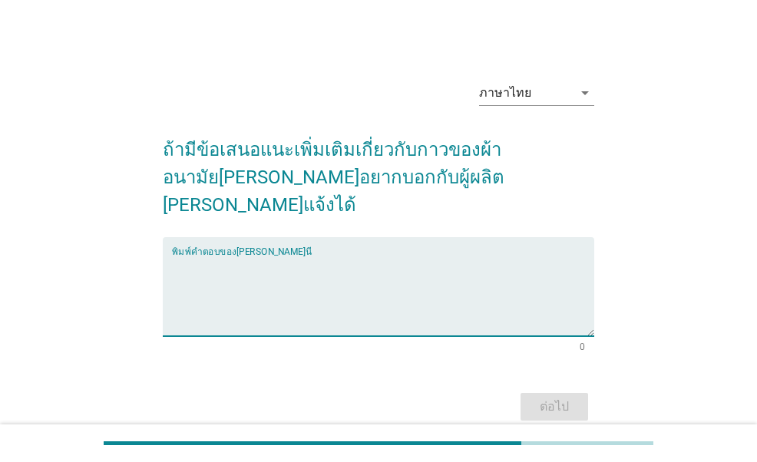
click at [374, 256] on textarea "พิมพ์คำตอบของคุณ ที่นี่" at bounding box center [383, 296] width 422 height 81
type textarea "v"
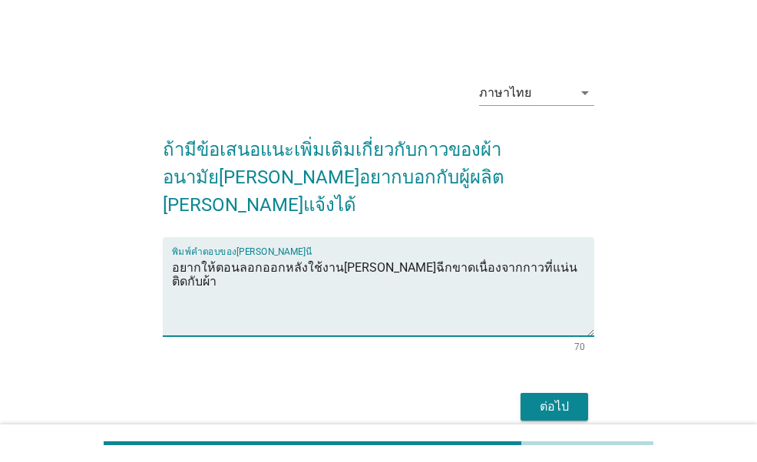
type textarea "อยากให้ตอนลอกออกหลังใช้งานไม่เกิดการฉีกขาดเนื่องจากกาวที่แน่นติดกับผ้า"
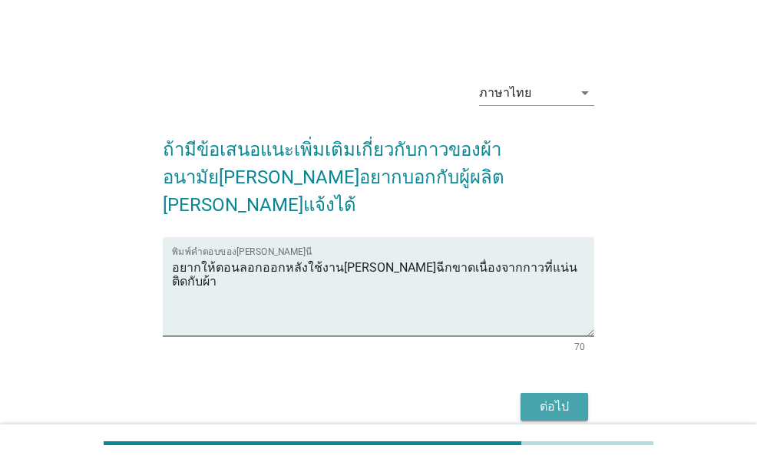
click at [541, 398] on div "ต่อไป" at bounding box center [554, 407] width 43 height 18
